Goal: Information Seeking & Learning: Learn about a topic

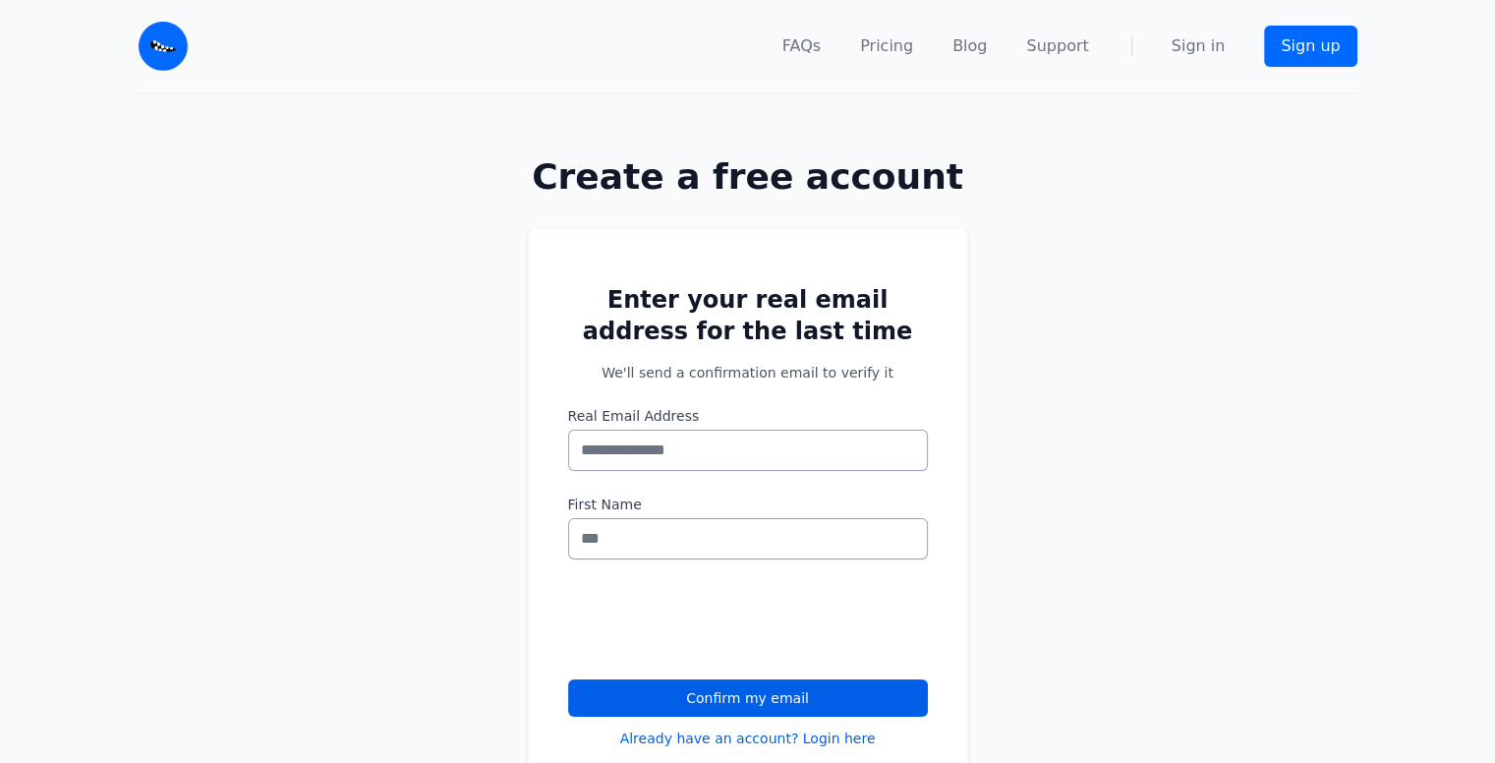
scroll to position [50, 0]
click at [661, 453] on input "Real Email Address" at bounding box center [748, 450] width 360 height 41
click at [899, 50] on link "Pricing" at bounding box center [886, 46] width 53 height 24
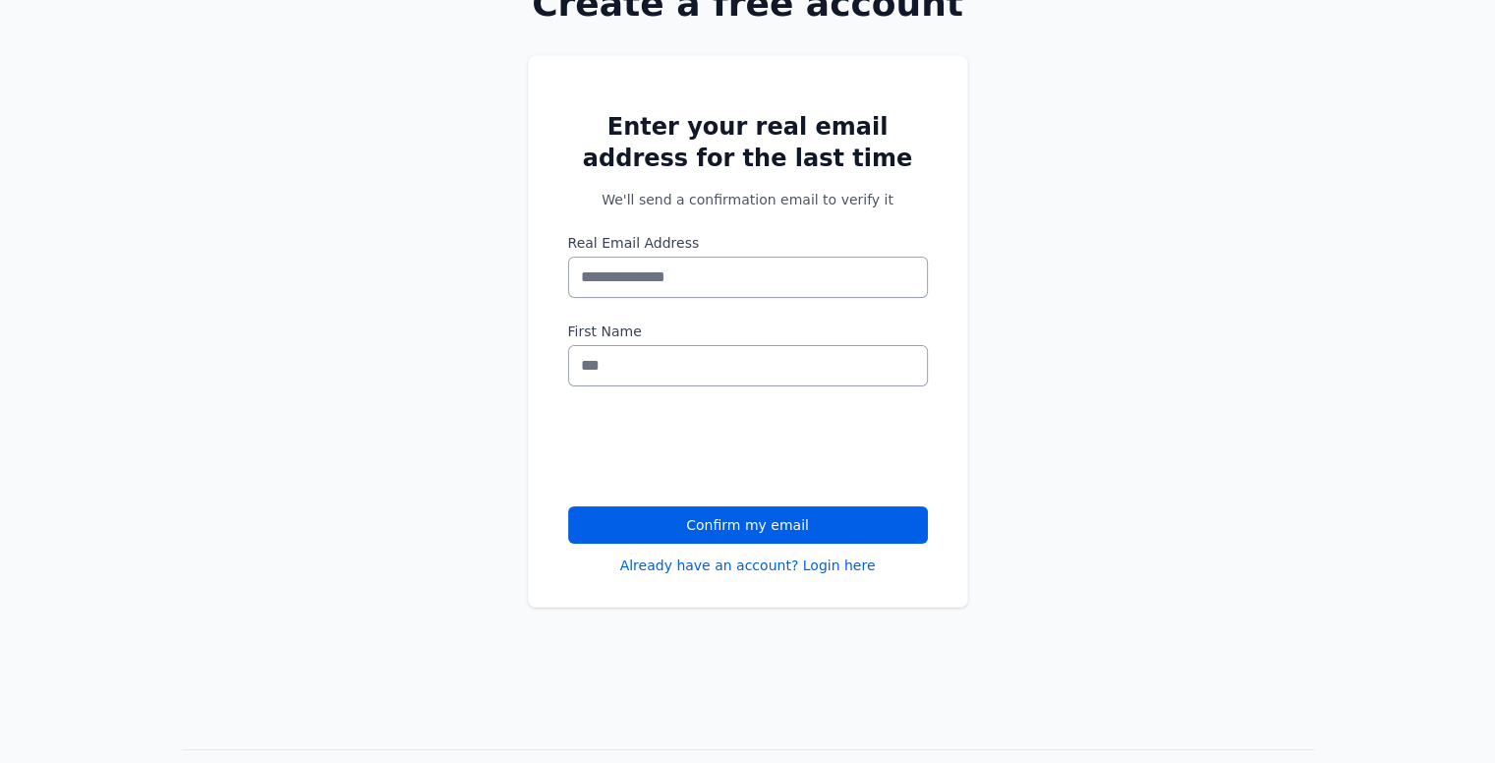
scroll to position [212, 0]
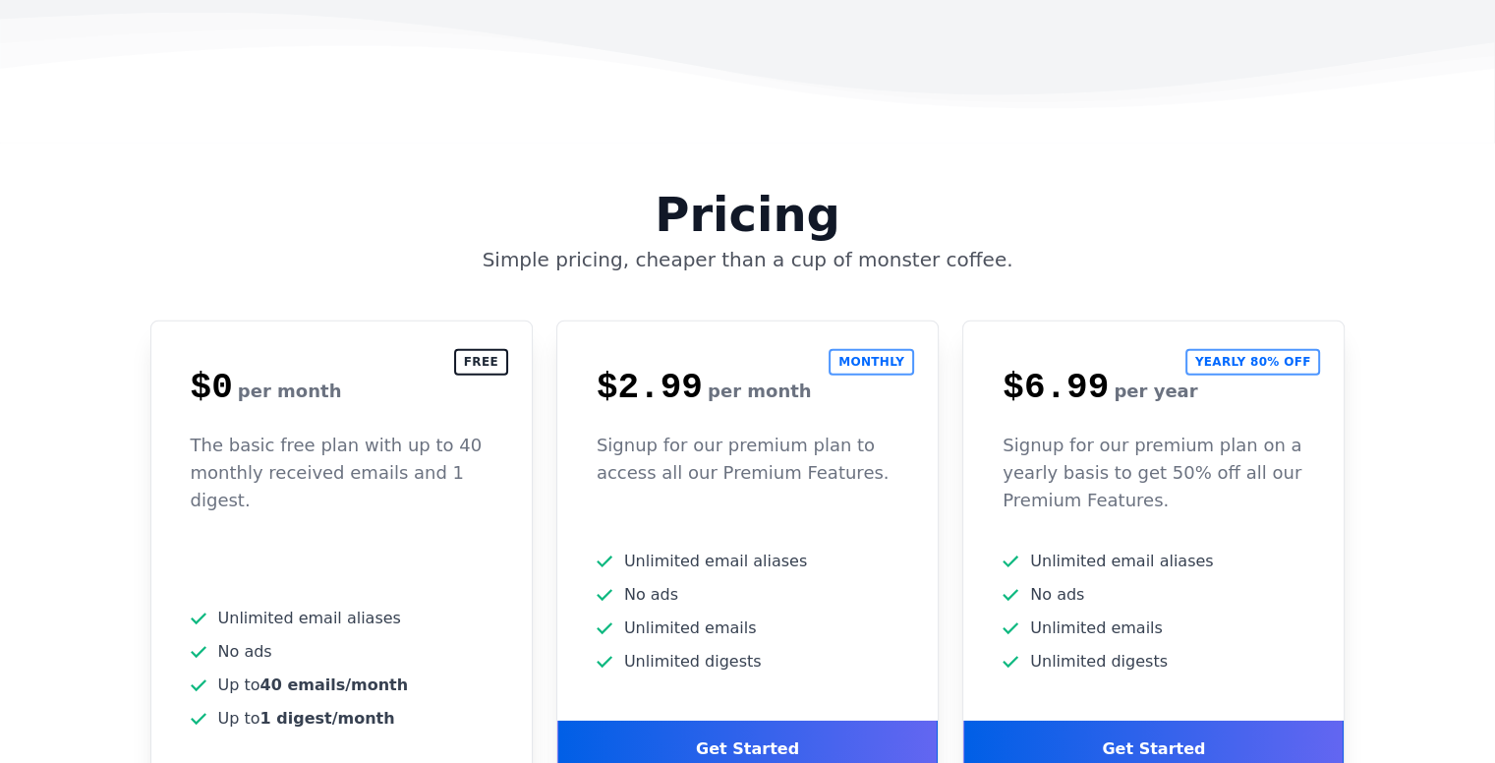
scroll to position [4855, 0]
